Goal: Information Seeking & Learning: Learn about a topic

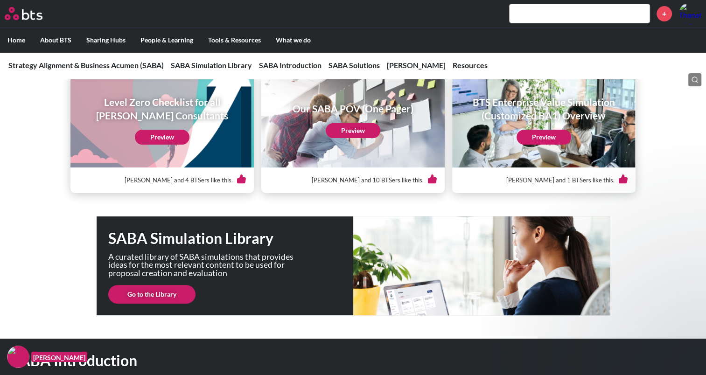
scroll to position [93, 0]
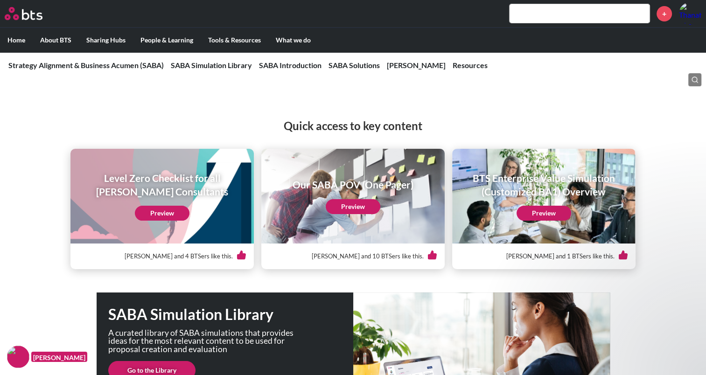
click at [178, 212] on link "Preview" at bounding box center [162, 213] width 55 height 15
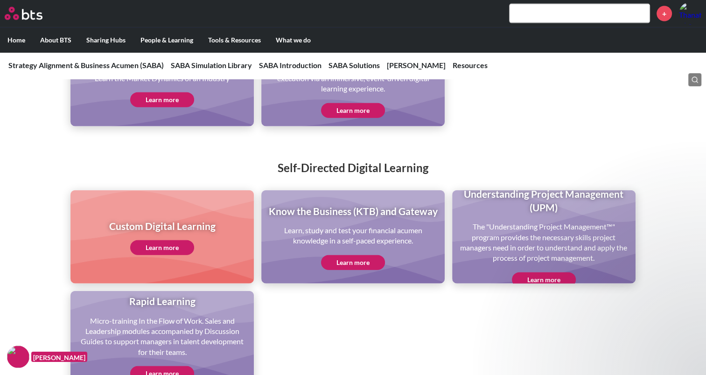
scroll to position [2239, 0]
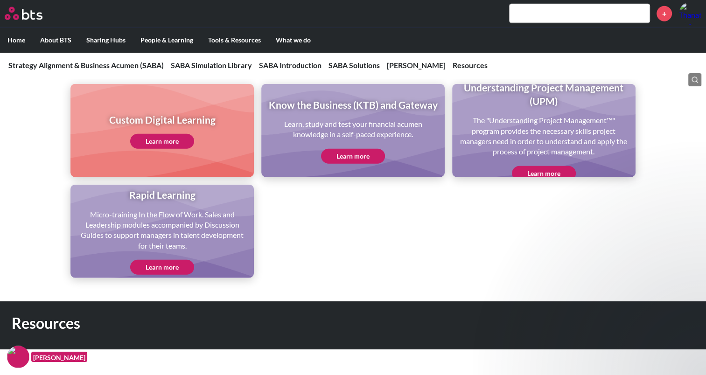
click at [373, 164] on link "Learn more" at bounding box center [353, 156] width 64 height 15
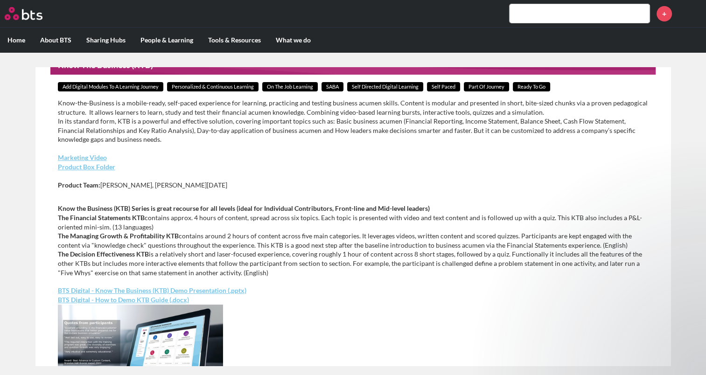
scroll to position [363, 0]
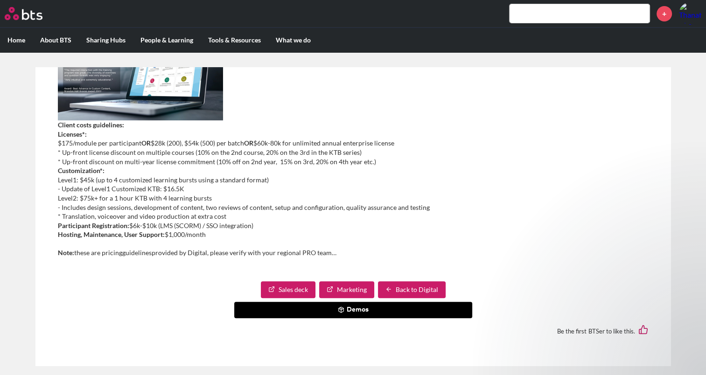
click at [368, 320] on div "Be the first BTSer to like this." at bounding box center [353, 331] width 590 height 26
click at [356, 309] on button "Demos" at bounding box center [353, 310] width 238 height 17
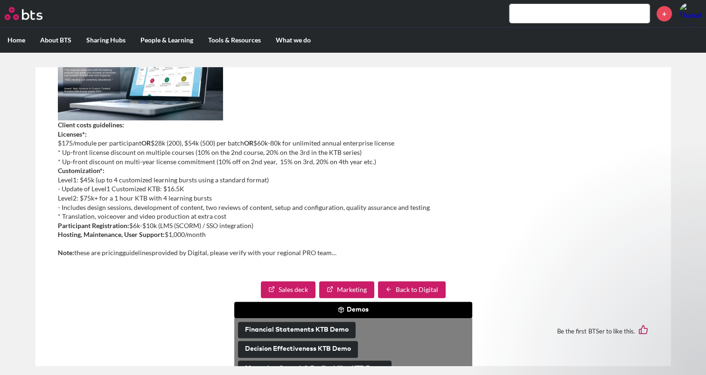
scroll to position [397, 0]
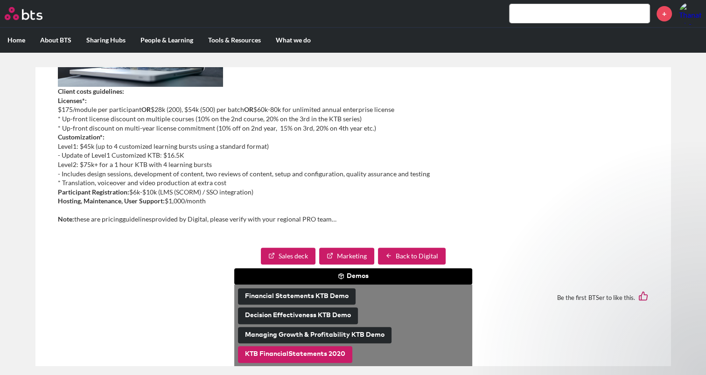
click at [319, 357] on button "KTB FinancialStatements 2020" at bounding box center [295, 354] width 114 height 17
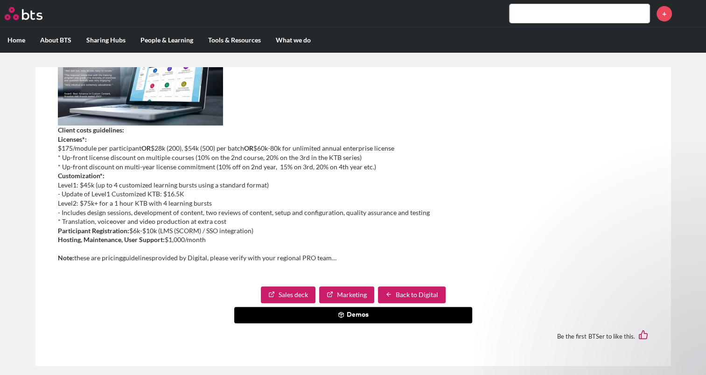
scroll to position [363, 0]
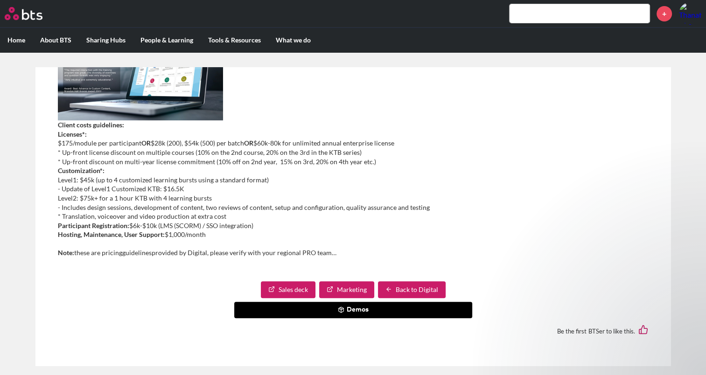
click at [352, 309] on button "Demos" at bounding box center [353, 310] width 238 height 17
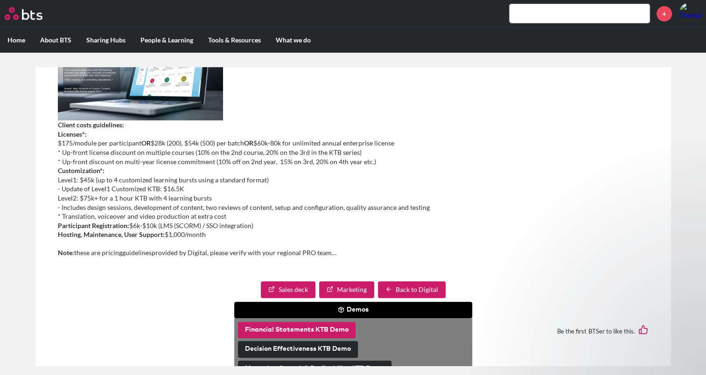
click at [317, 325] on button "Financial Statements KTB Demo" at bounding box center [297, 330] width 118 height 17
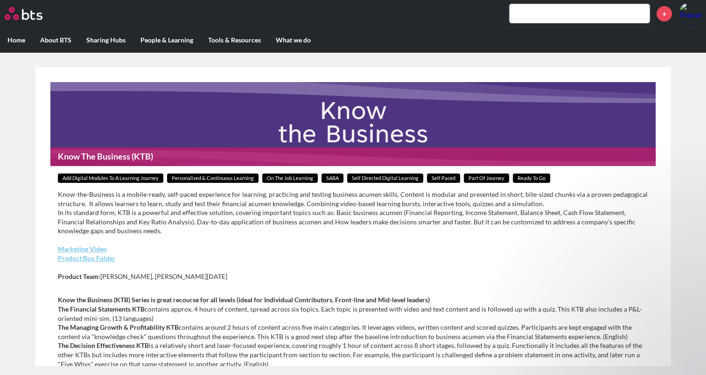
click at [389, 176] on span "Self Directed Digital Learning" at bounding box center [385, 178] width 76 height 10
copy span "Self Directed Digital Learning"
click at [551, 2] on div "MENU +" at bounding box center [353, 14] width 706 height 28
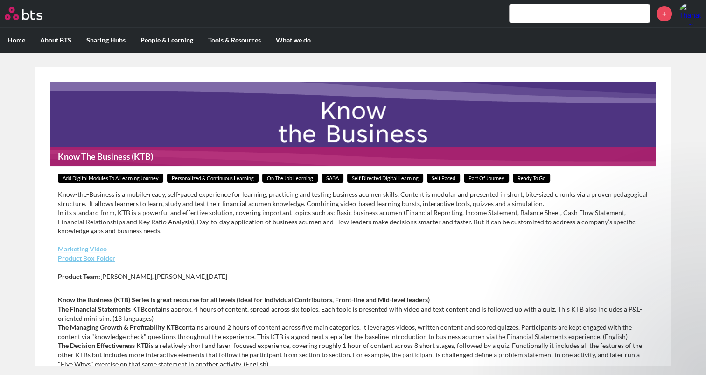
click at [535, 13] on input "text" at bounding box center [579, 13] width 140 height 19
paste input "Self Directed Digital Learning"
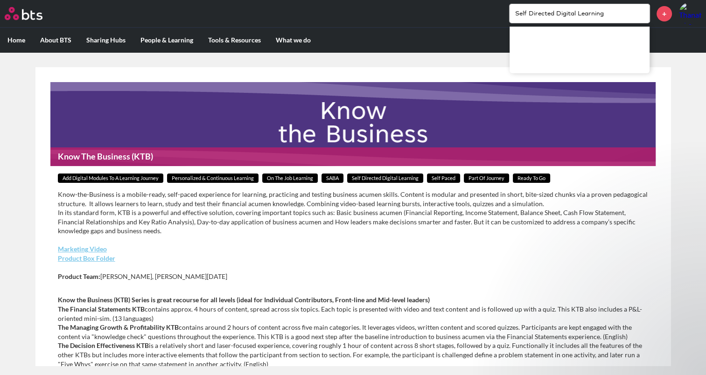
type input "Self Directed Digital Learning"
